Goal: Communication & Community: Answer question/provide support

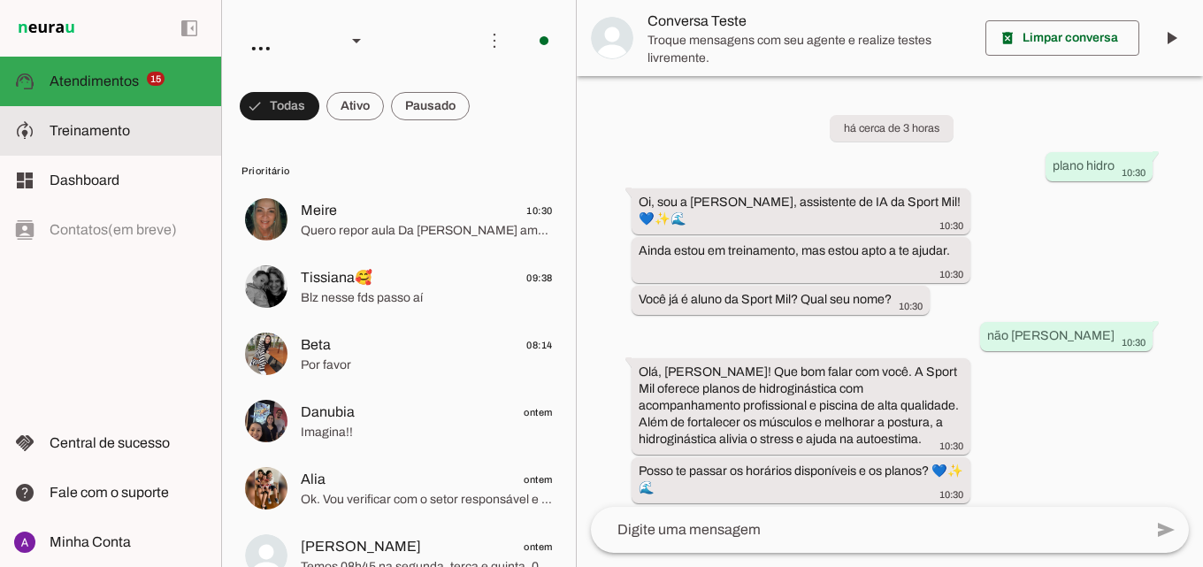
scroll to position [405, 0]
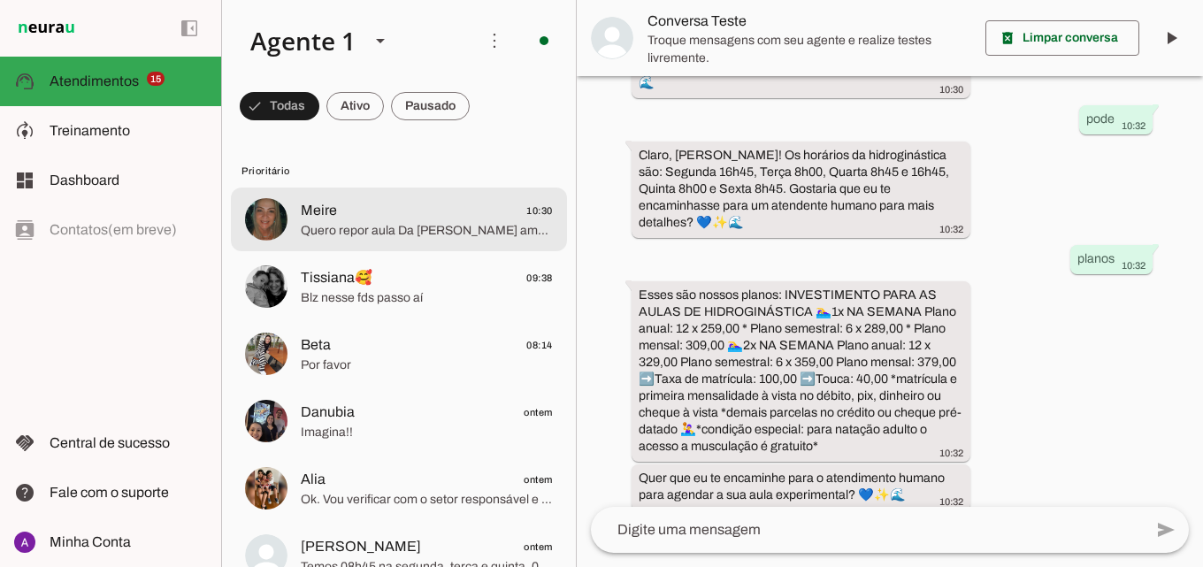
click at [358, 215] on span "Meire 10:30" at bounding box center [427, 211] width 252 height 22
